Goal: Transaction & Acquisition: Purchase product/service

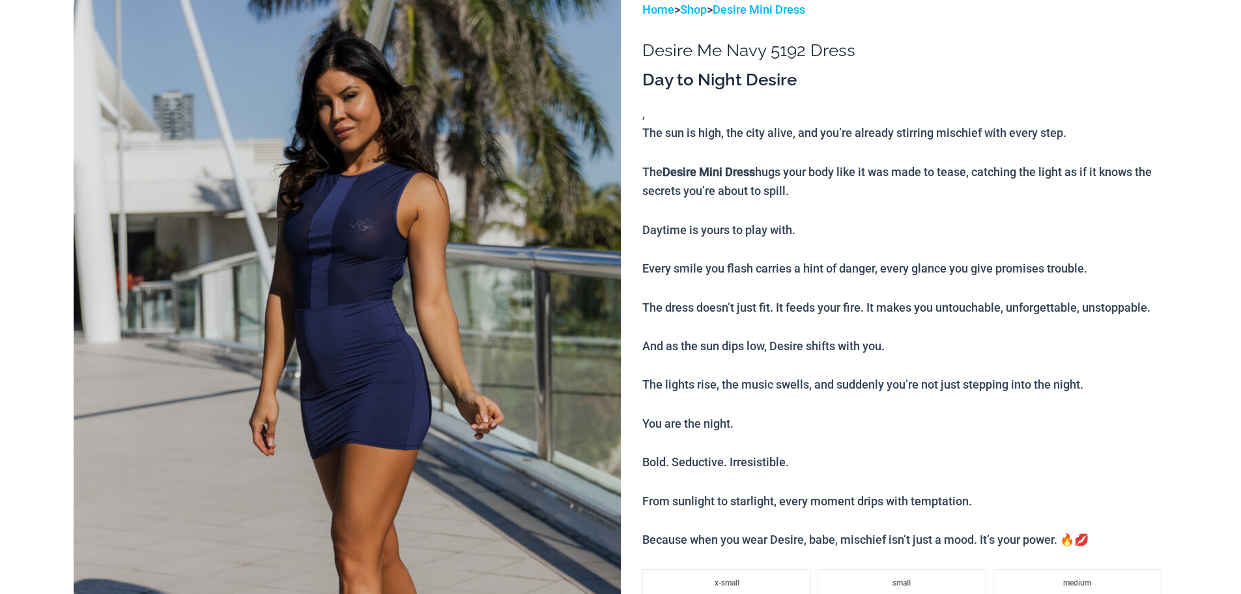
scroll to position [314, 0]
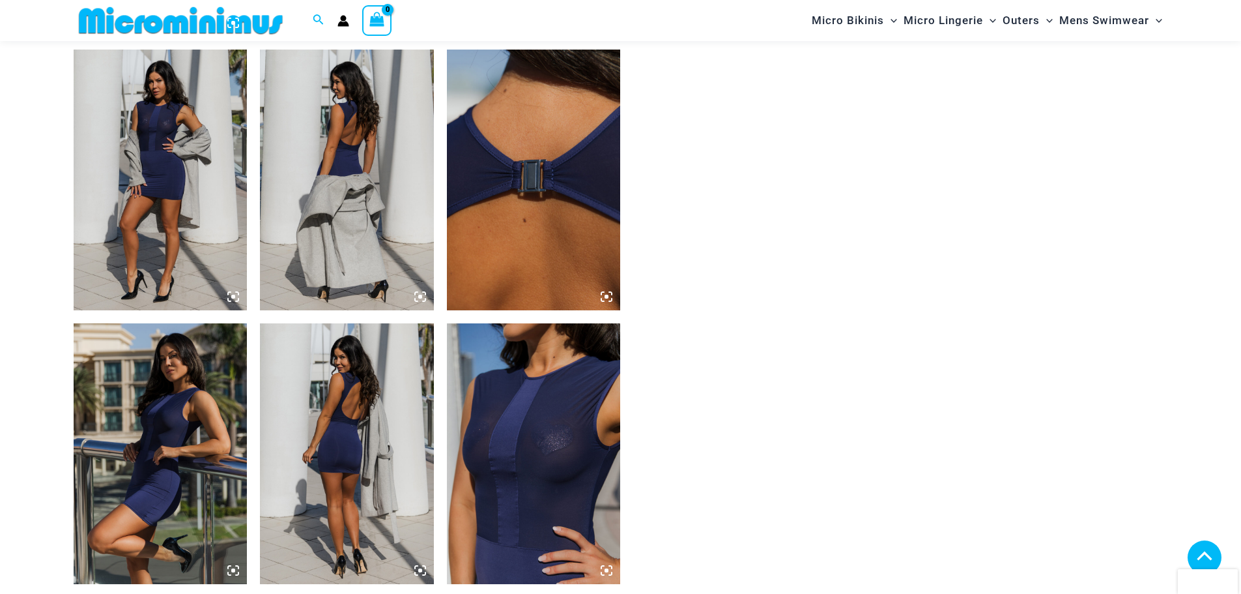
scroll to position [1356, 0]
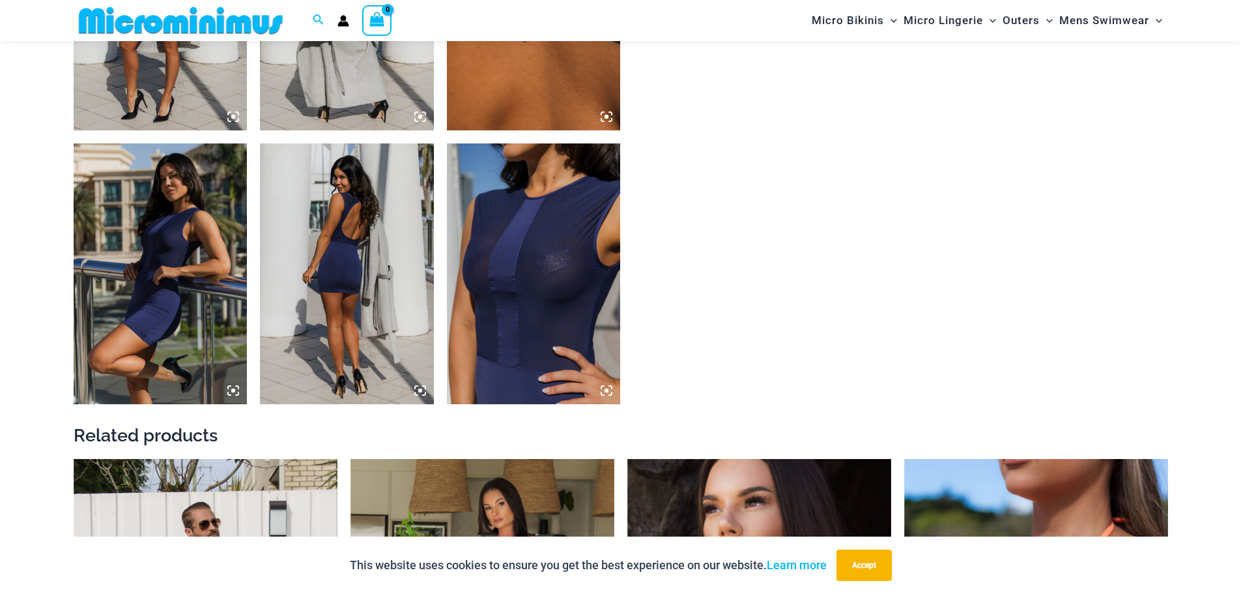
click at [504, 267] on img at bounding box center [534, 273] width 174 height 261
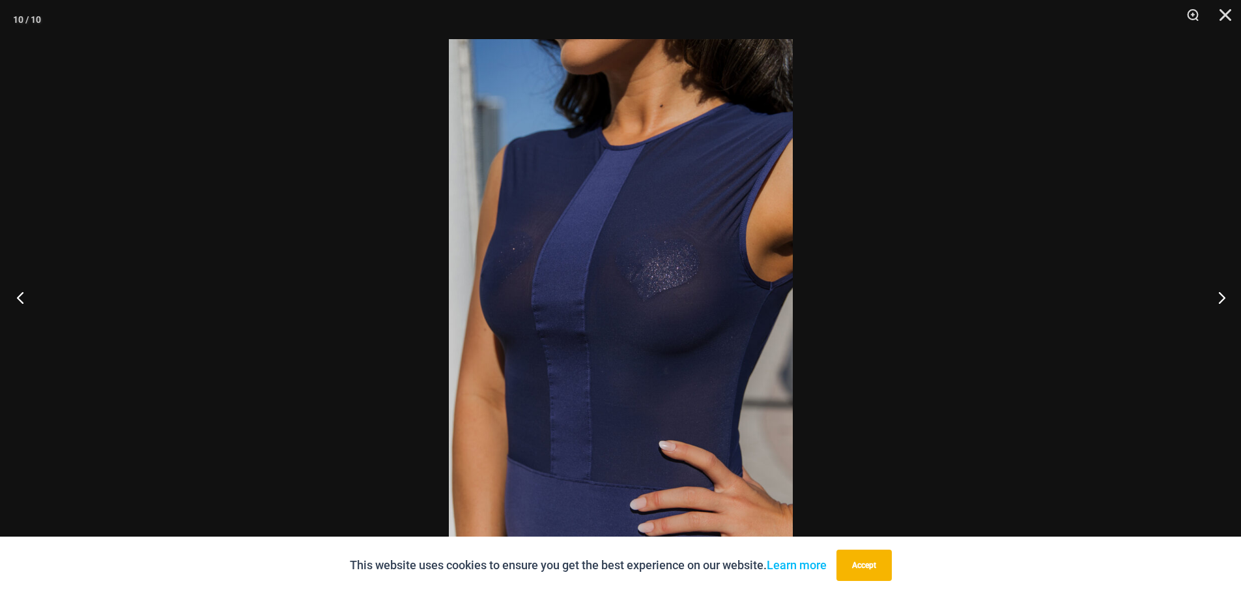
click at [20, 299] on button "Previous" at bounding box center [24, 297] width 49 height 65
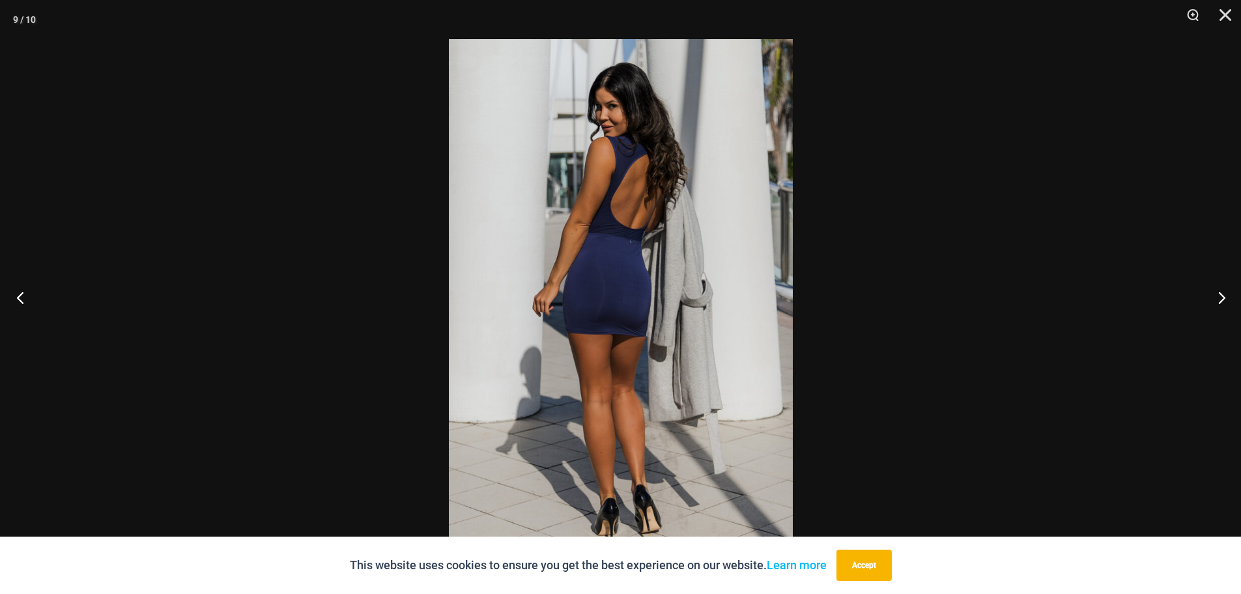
click at [20, 299] on button "Previous" at bounding box center [24, 297] width 49 height 65
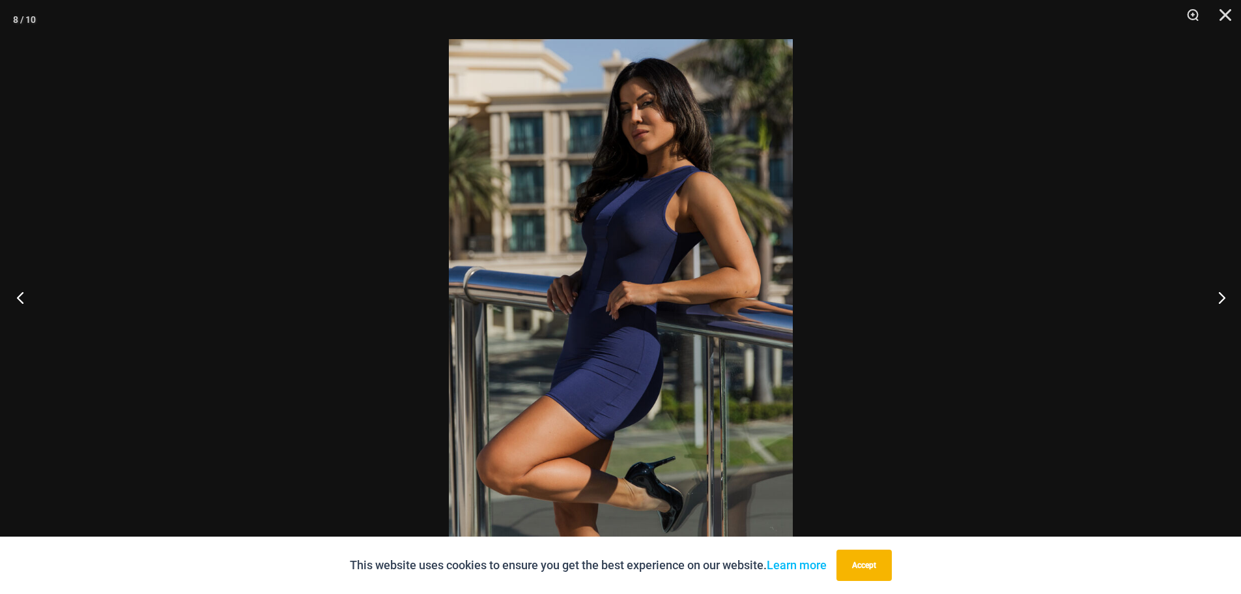
click at [20, 299] on button "Previous" at bounding box center [24, 297] width 49 height 65
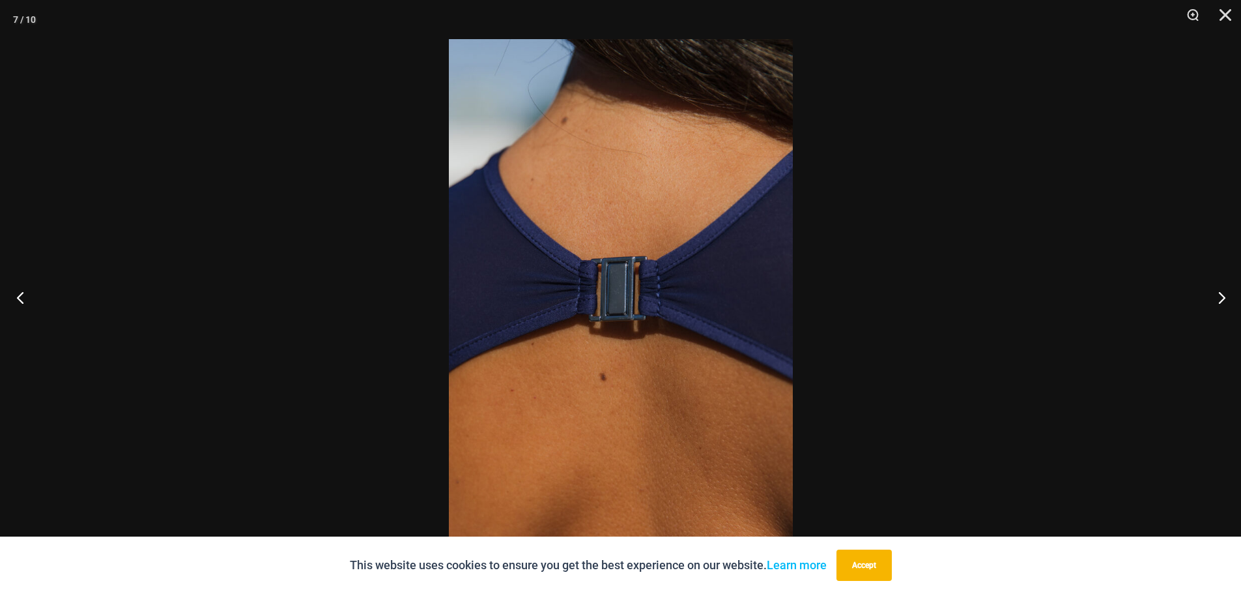
click at [20, 299] on button "Previous" at bounding box center [24, 297] width 49 height 65
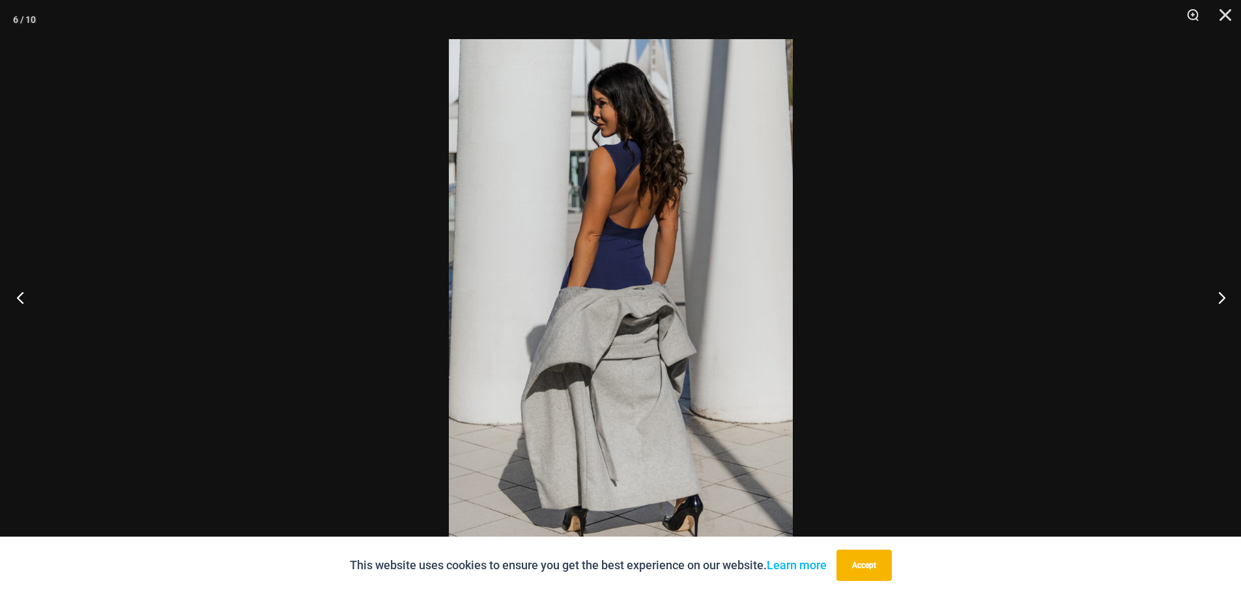
click at [20, 299] on button "Previous" at bounding box center [24, 297] width 49 height 65
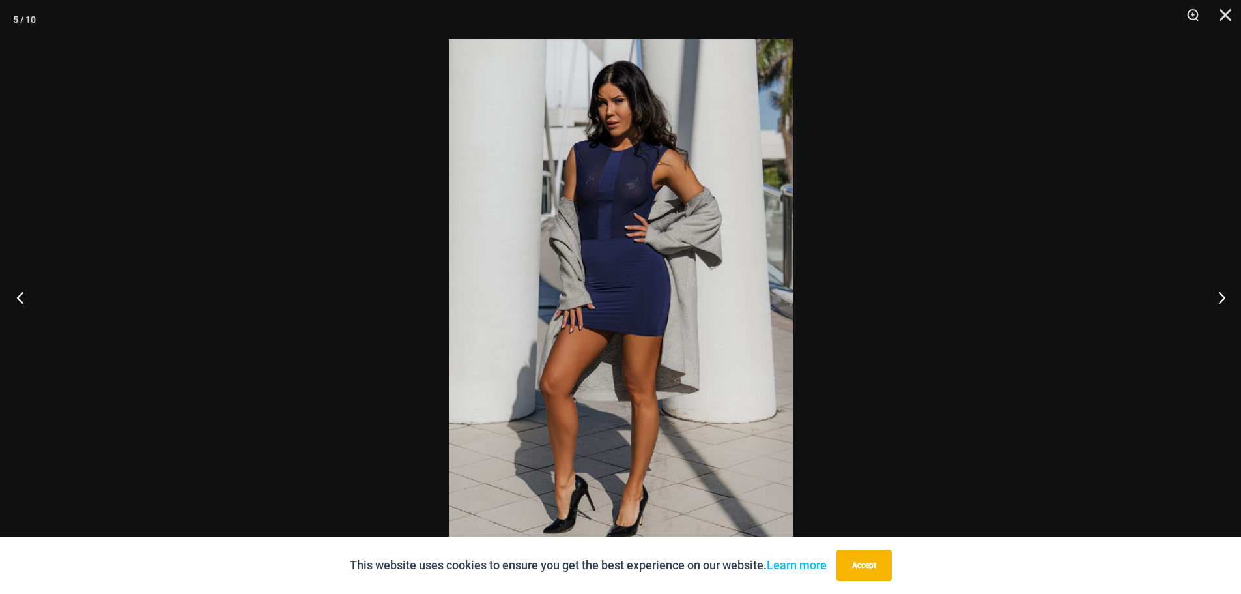
click at [20, 299] on button "Previous" at bounding box center [24, 297] width 49 height 65
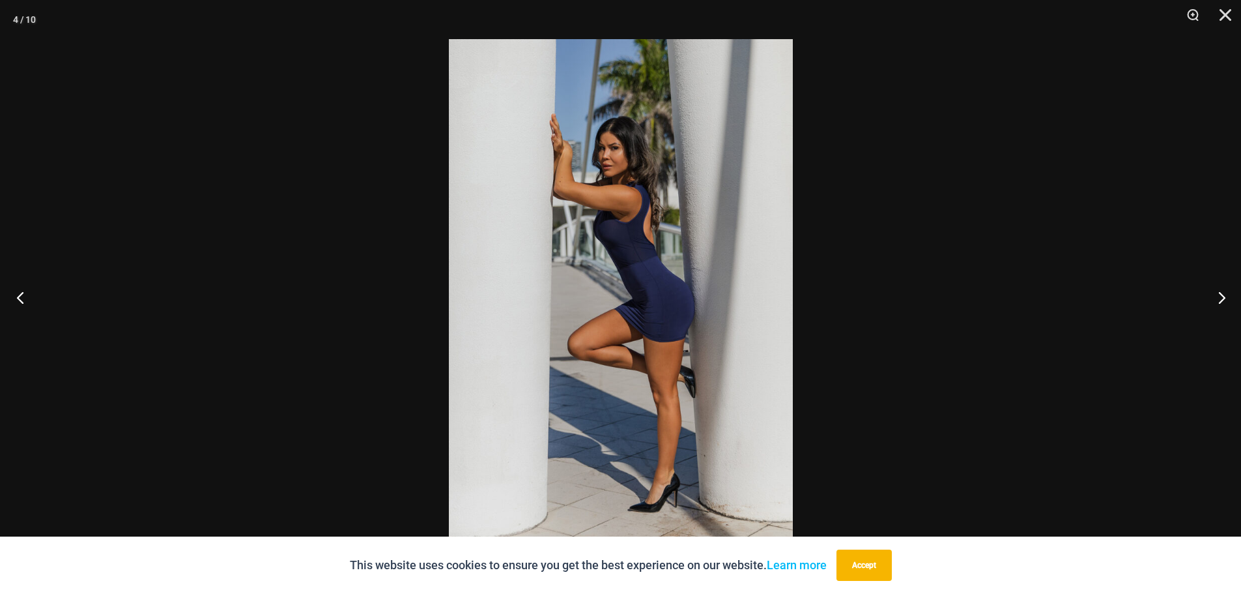
click at [20, 299] on button "Previous" at bounding box center [24, 297] width 49 height 65
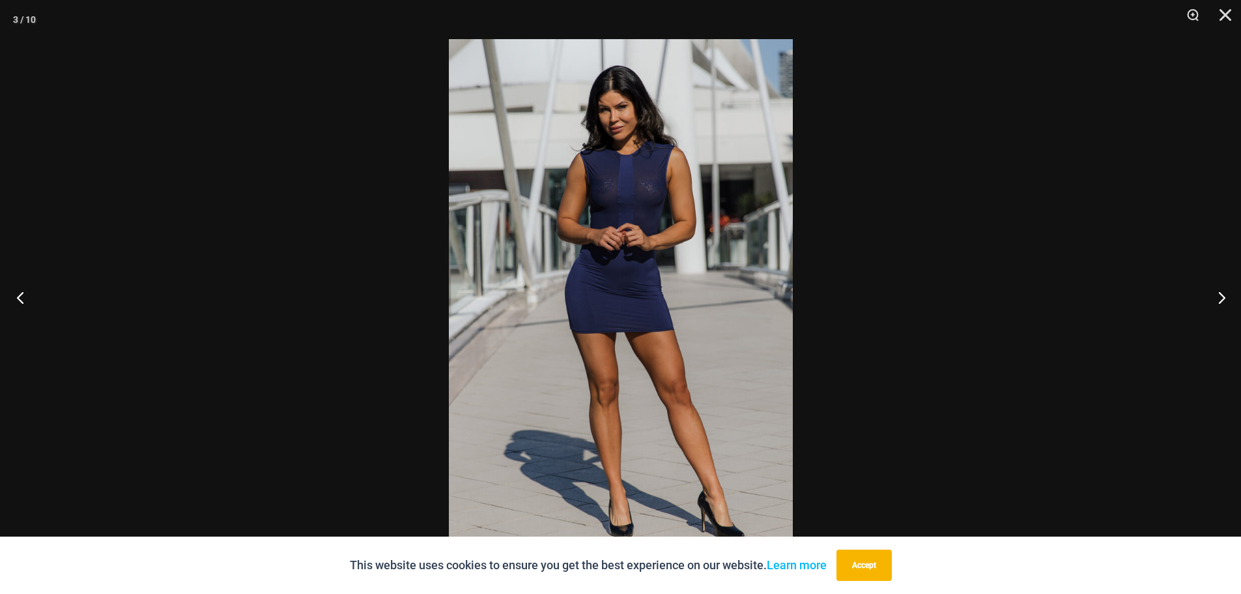
click at [20, 299] on button "Previous" at bounding box center [24, 297] width 49 height 65
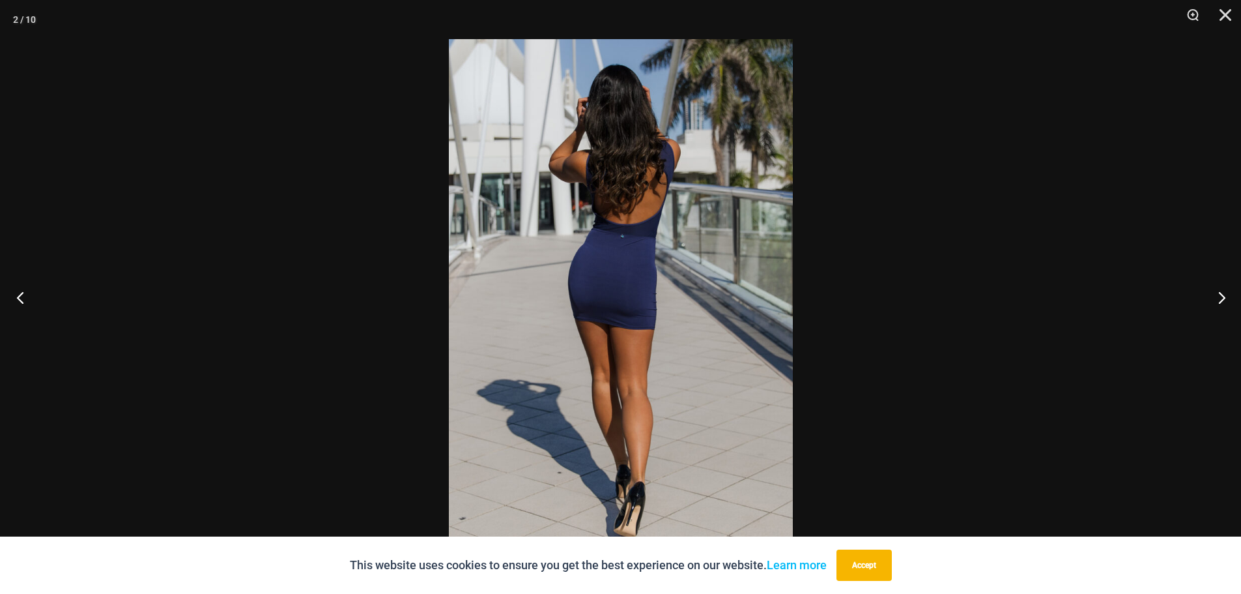
click at [20, 299] on button "Previous" at bounding box center [24, 297] width 49 height 65
